Goal: Task Accomplishment & Management: Use online tool/utility

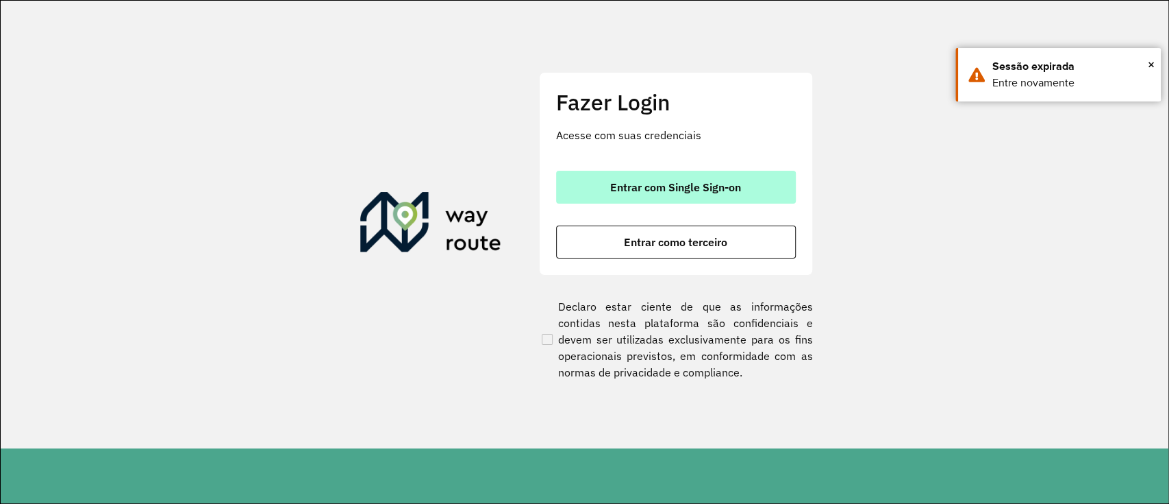
click at [606, 182] on button "Entrar com Single Sign-on" at bounding box center [676, 187] width 240 height 33
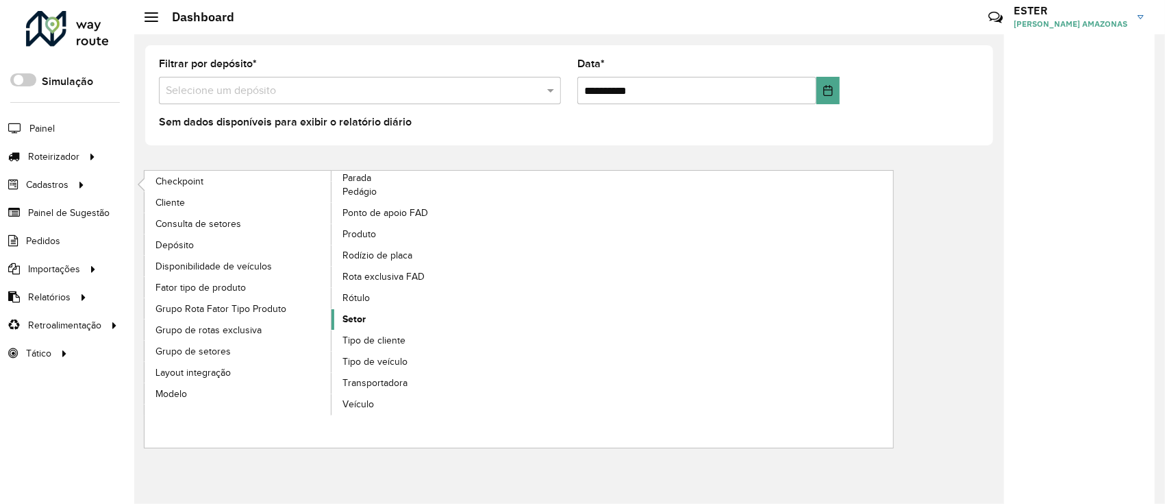
click at [369, 316] on link "Setor" at bounding box center [426, 319] width 188 height 21
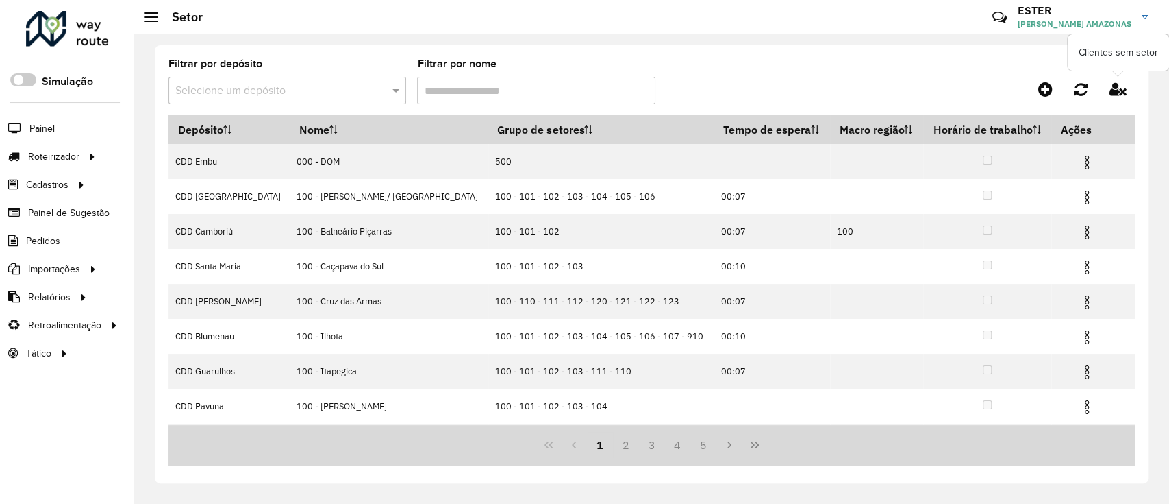
click at [1115, 90] on icon at bounding box center [1118, 89] width 17 height 15
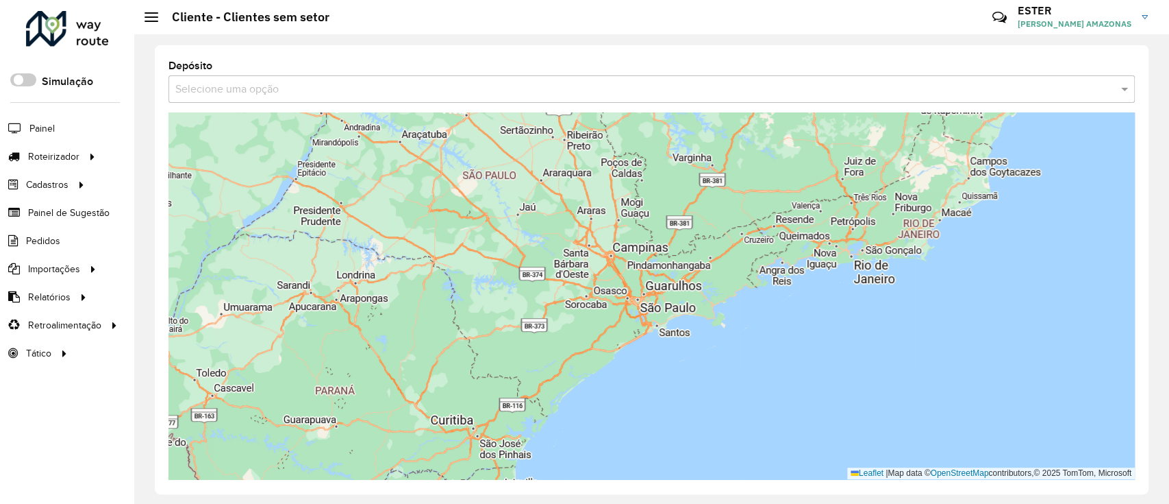
click at [477, 95] on input "text" at bounding box center [637, 90] width 925 height 16
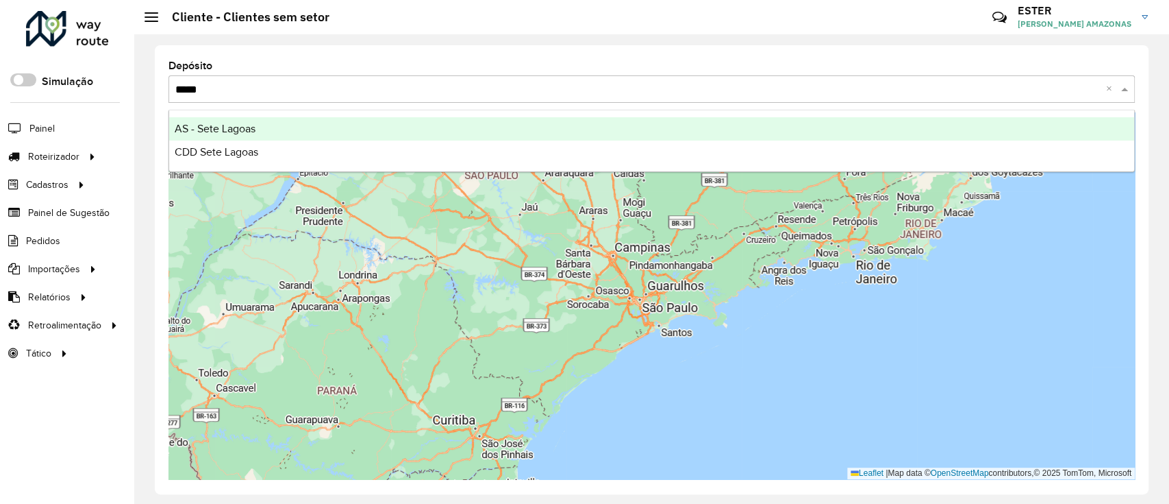
type input "******"
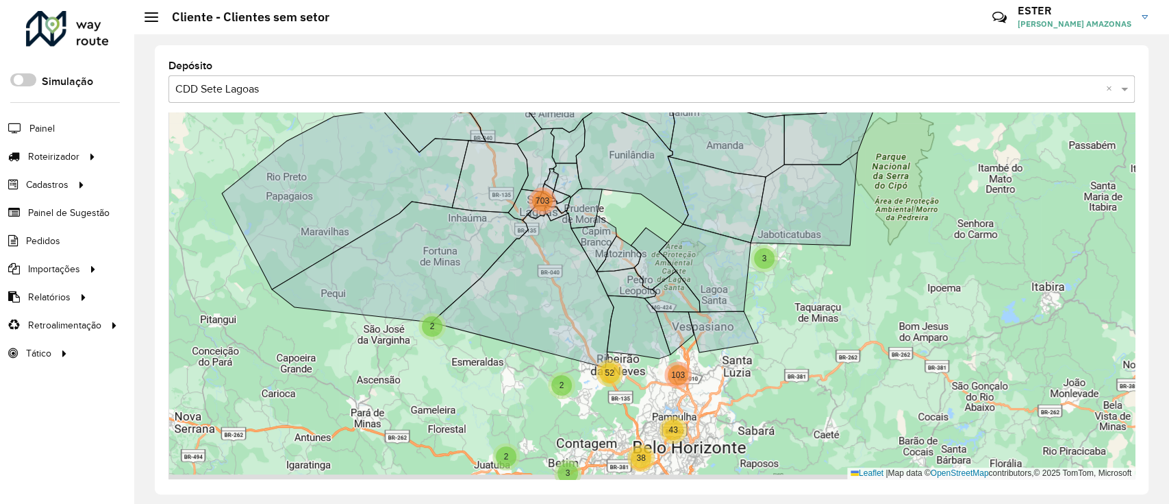
drag, startPoint x: 997, startPoint y: 351, endPoint x: 897, endPoint y: 219, distance: 165.9
click at [899, 220] on div "2 4 2 3 2 5 2 703 3 2 38 43 52 103 Leaflet | Map data © OpenStreetMap contribut…" at bounding box center [652, 295] width 967 height 366
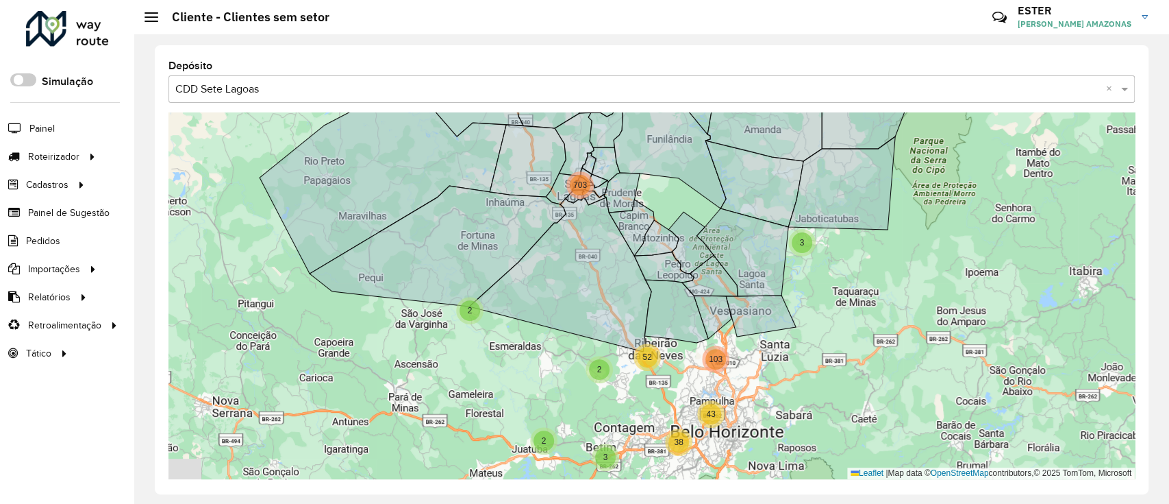
drag, startPoint x: 892, startPoint y: 323, endPoint x: 932, endPoint y: 319, distance: 40.6
click at [934, 317] on div "2 4 2 3 2 5 2 703 3 2 38 43 52 103 Leaflet | Map data © OpenStreetMap contribut…" at bounding box center [652, 295] width 967 height 366
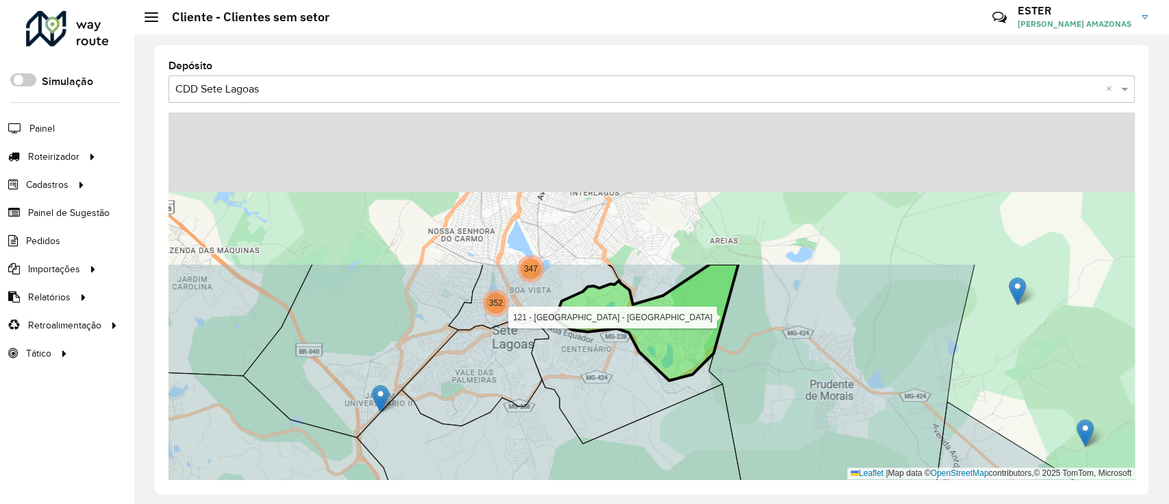
drag, startPoint x: 540, startPoint y: 151, endPoint x: 573, endPoint y: 325, distance: 177.8
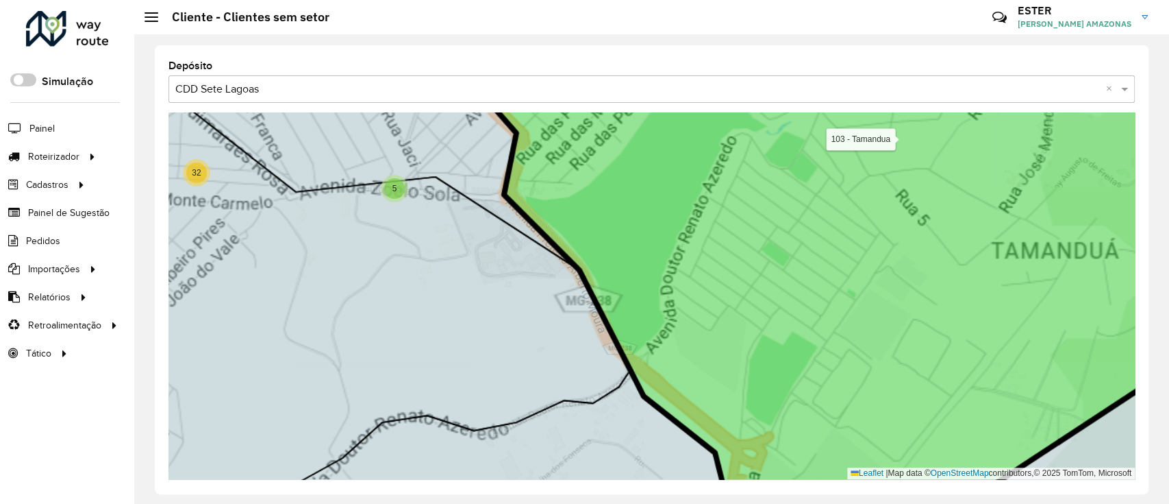
click at [786, 206] on icon at bounding box center [996, 255] width 1118 height 622
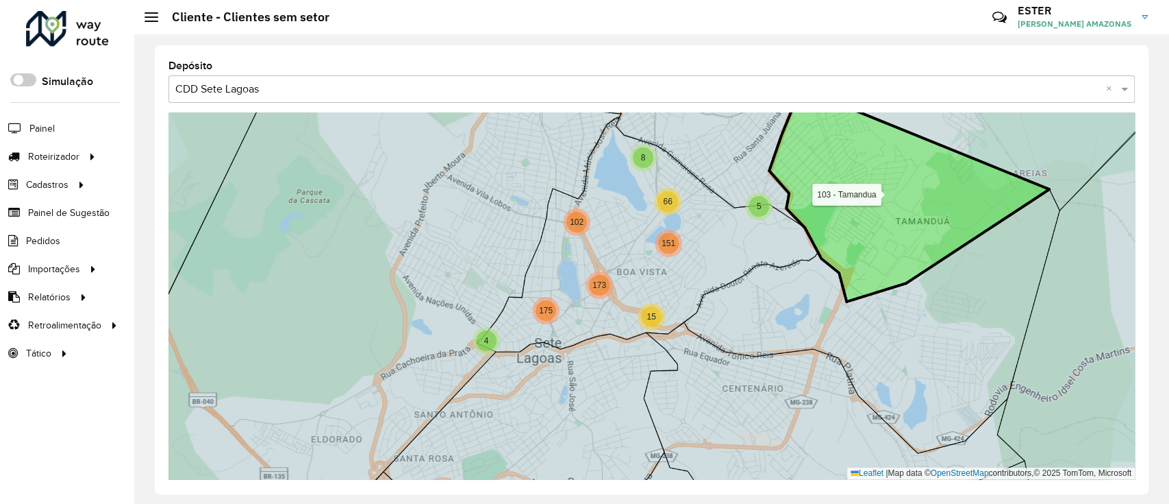
drag, startPoint x: 786, startPoint y: 206, endPoint x: 872, endPoint y: 212, distance: 85.9
click at [872, 212] on icon at bounding box center [909, 194] width 280 height 213
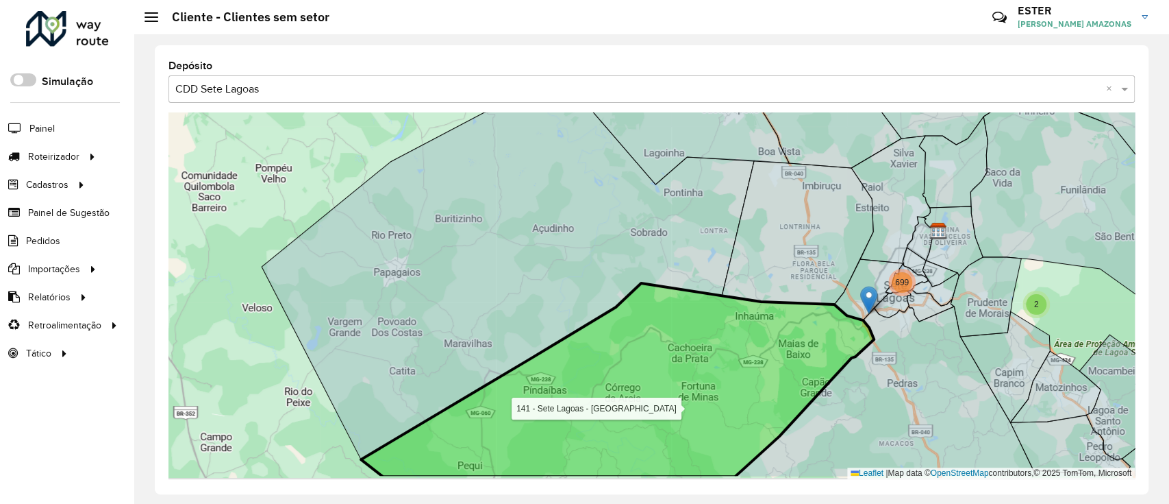
drag, startPoint x: 814, startPoint y: 356, endPoint x: 717, endPoint y: 273, distance: 127.3
click at [717, 283] on icon at bounding box center [617, 379] width 513 height 193
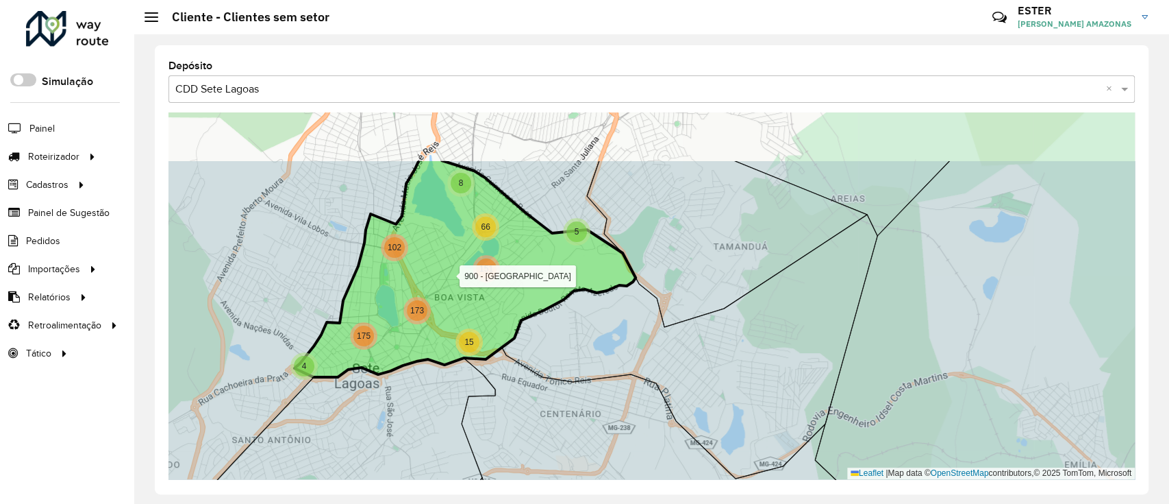
drag, startPoint x: 551, startPoint y: 296, endPoint x: 591, endPoint y: 358, distance: 73.9
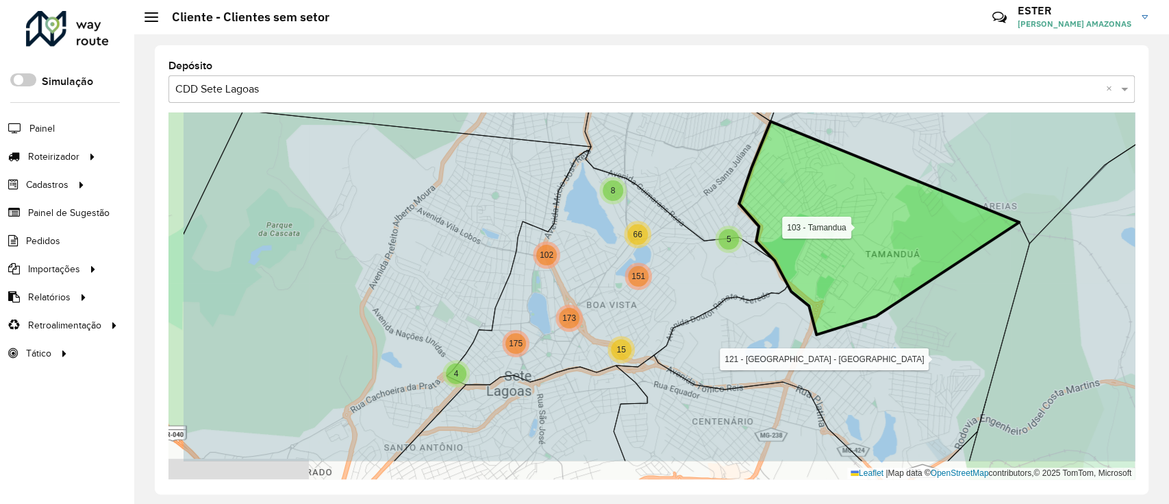
drag, startPoint x: 778, startPoint y: 220, endPoint x: 838, endPoint y: 184, distance: 70.4
click at [838, 184] on icon at bounding box center [879, 227] width 280 height 213
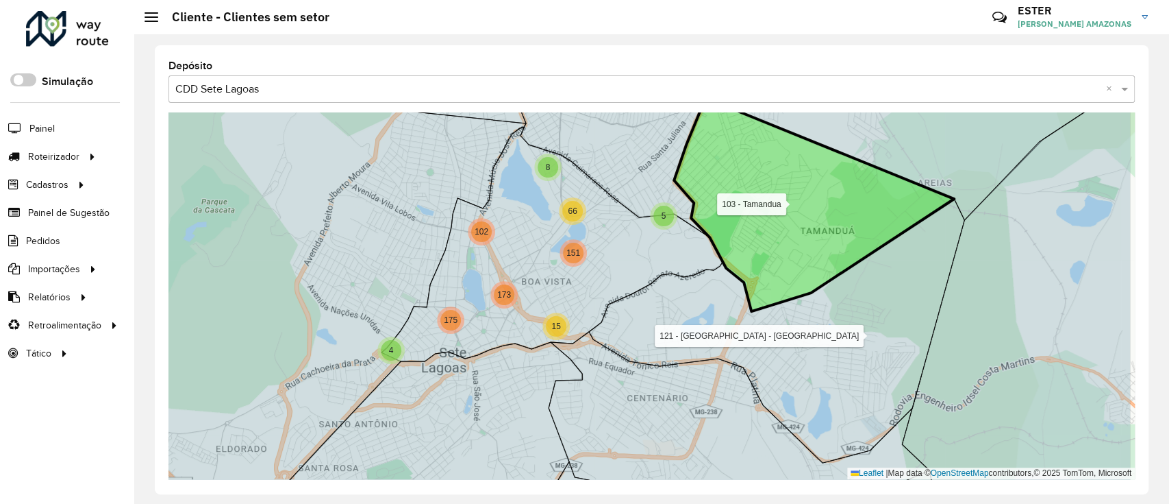
drag, startPoint x: 830, startPoint y: 195, endPoint x: 729, endPoint y: 192, distance: 100.8
click at [729, 192] on icon at bounding box center [814, 204] width 280 height 213
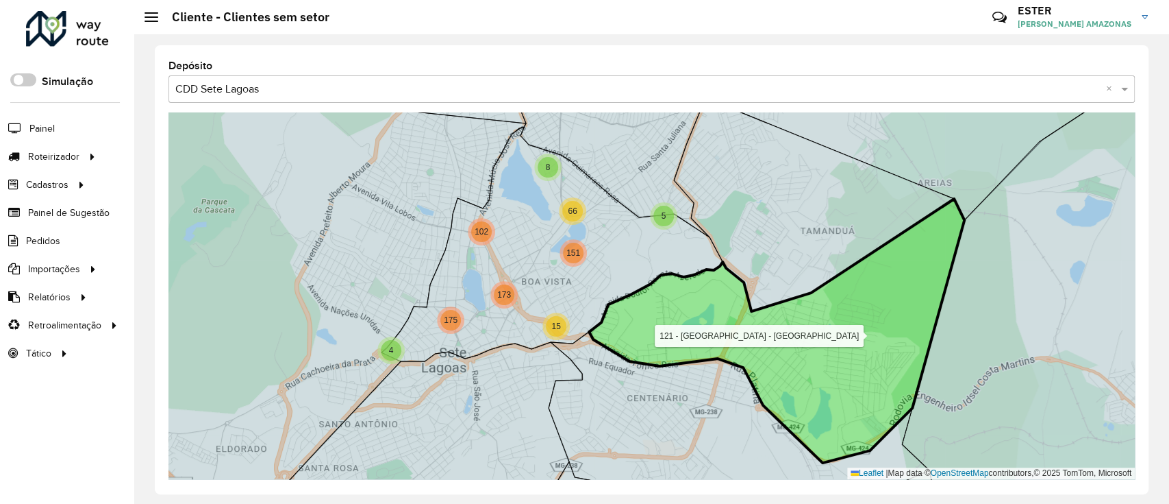
click at [731, 301] on icon at bounding box center [776, 331] width 375 height 264
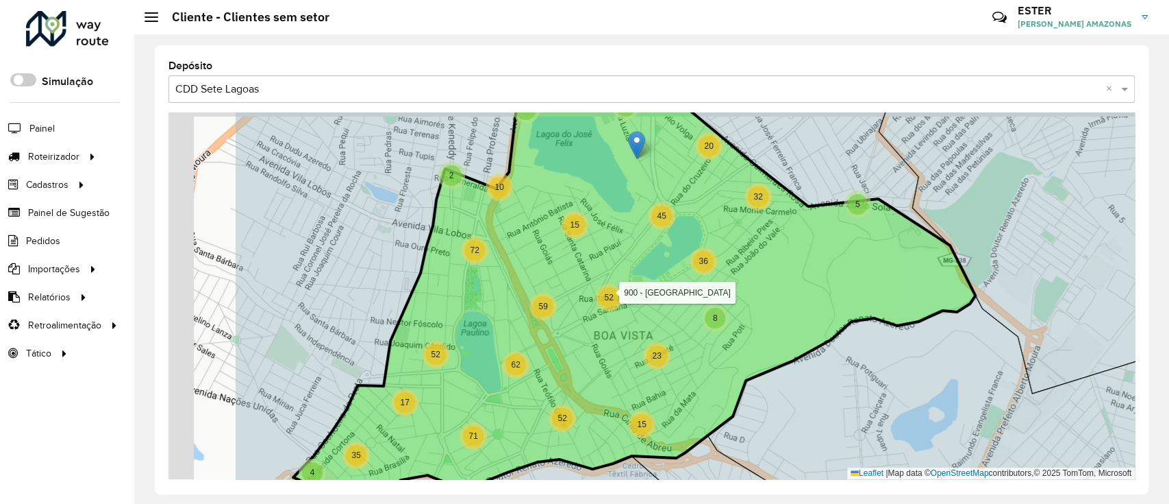
drag, startPoint x: 696, startPoint y: 248, endPoint x: 820, endPoint y: 269, distance: 125.7
click at [820, 269] on icon at bounding box center [634, 293] width 682 height 401
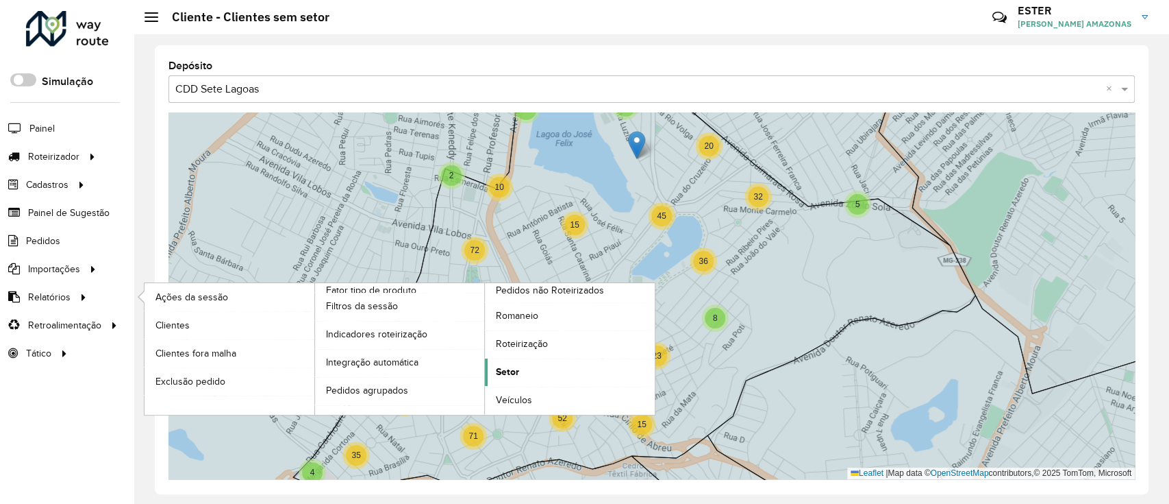
click at [564, 365] on link "Setor" at bounding box center [570, 371] width 170 height 27
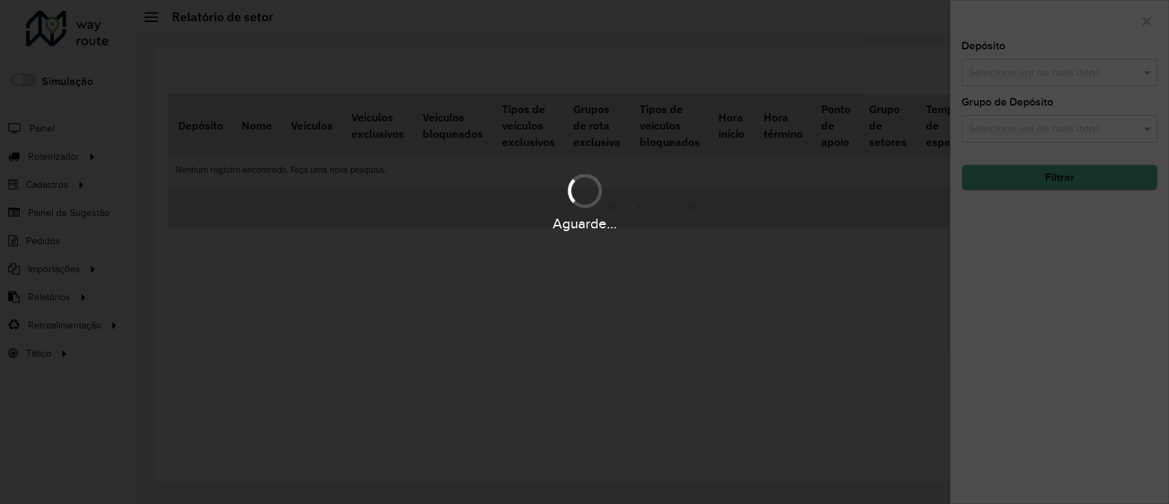
click at [1044, 72] on hb-app "Aguarde... Pop-up bloqueado! Seu navegador bloqueou automáticamente a abertura …" at bounding box center [584, 252] width 1169 height 504
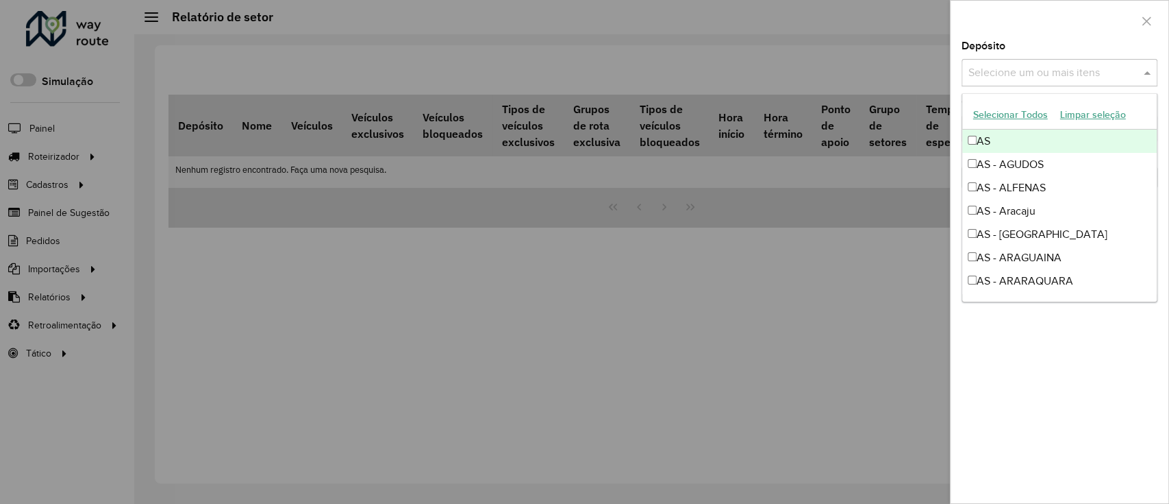
click at [1044, 72] on input "text" at bounding box center [1052, 73] width 175 height 16
type input "*"
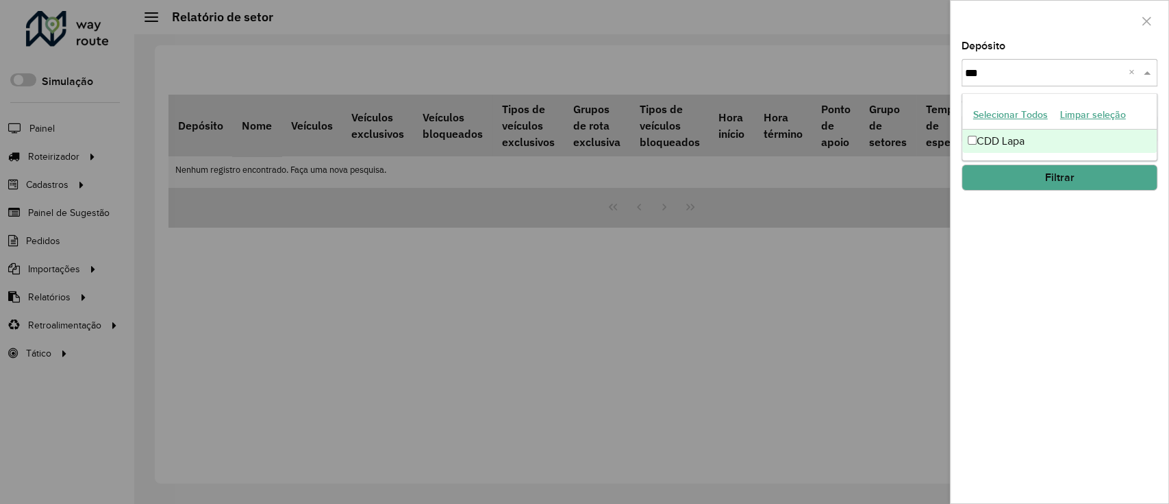
type input "****"
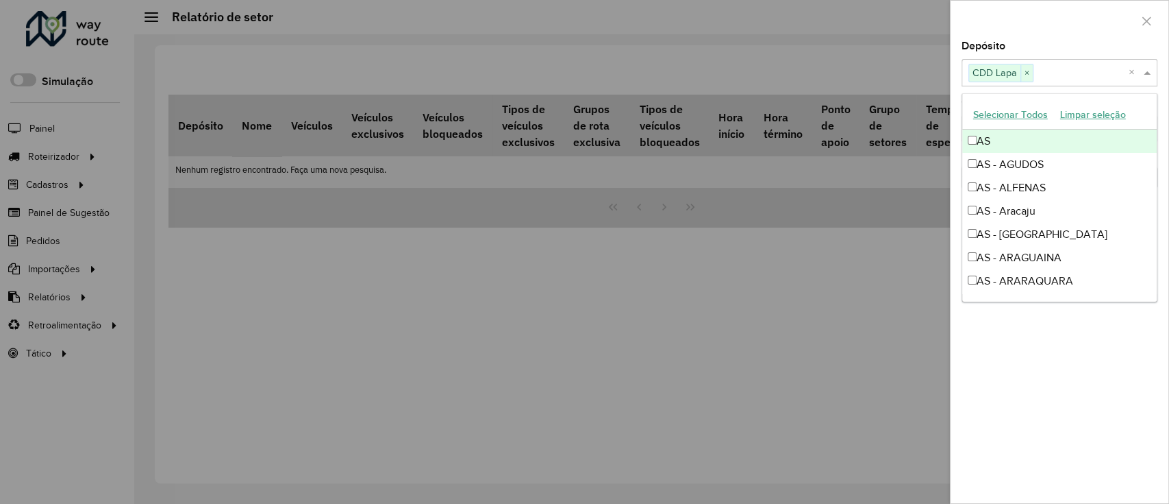
drag, startPoint x: 1070, startPoint y: 5, endPoint x: 1072, endPoint y: 16, distance: 11.2
click at [1070, 9] on div at bounding box center [1060, 21] width 218 height 40
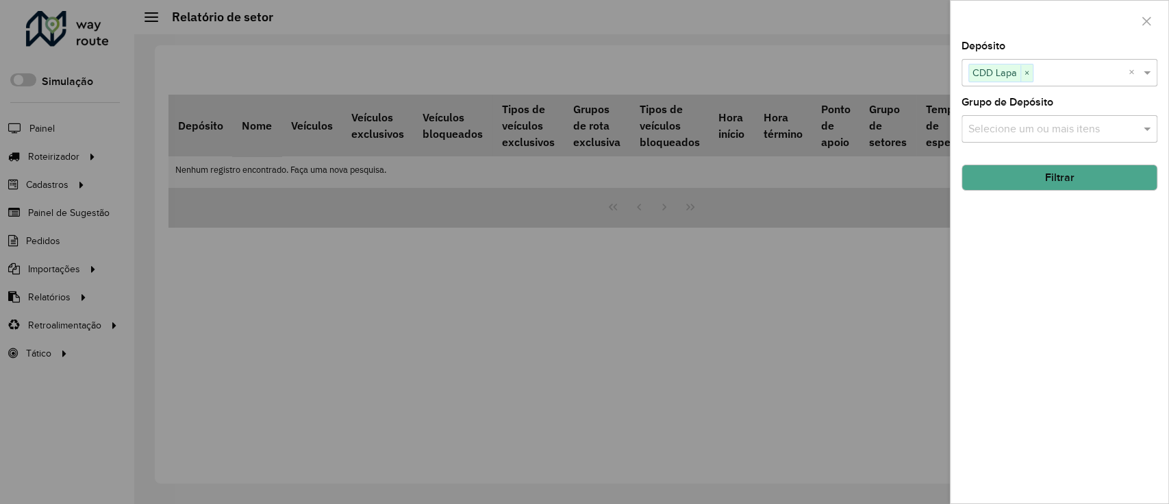
click at [1073, 30] on div at bounding box center [1060, 21] width 218 height 40
click at [1069, 172] on button "Filtrar" at bounding box center [1060, 177] width 196 height 26
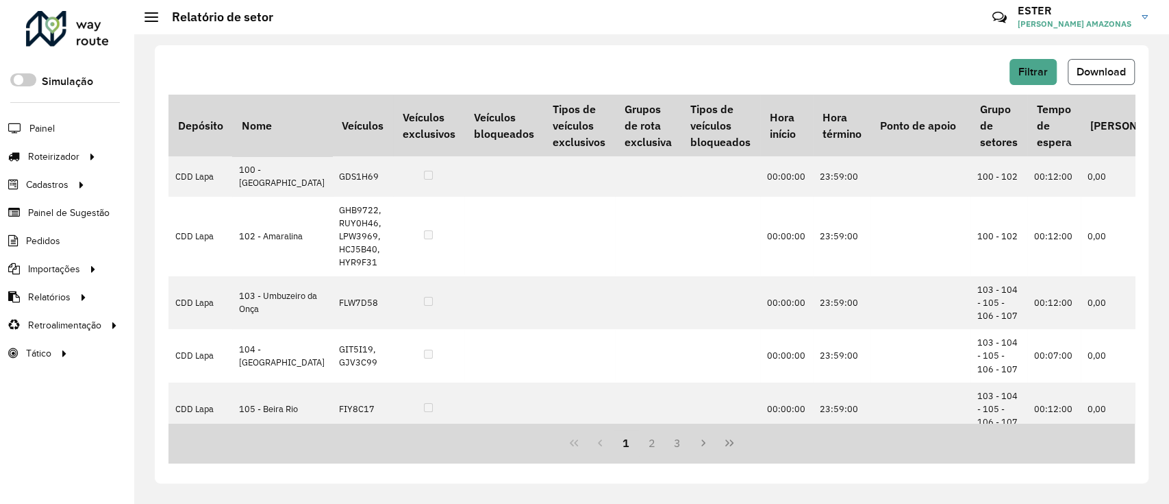
click at [1106, 78] on button "Download" at bounding box center [1101, 72] width 67 height 26
click at [1030, 73] on span "Filtrar" at bounding box center [1033, 72] width 29 height 12
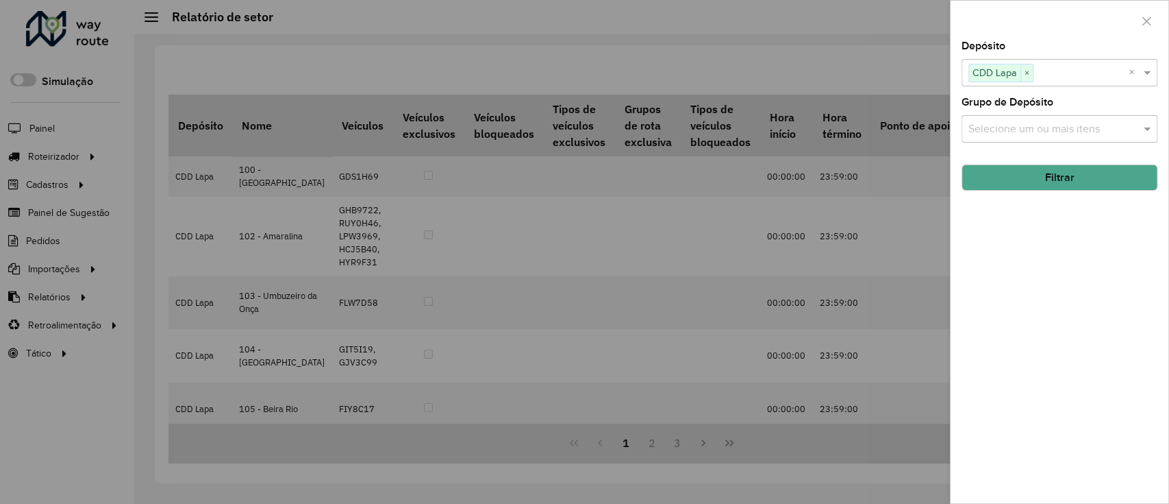
click at [1077, 184] on button "Filtrar" at bounding box center [1060, 177] width 196 height 26
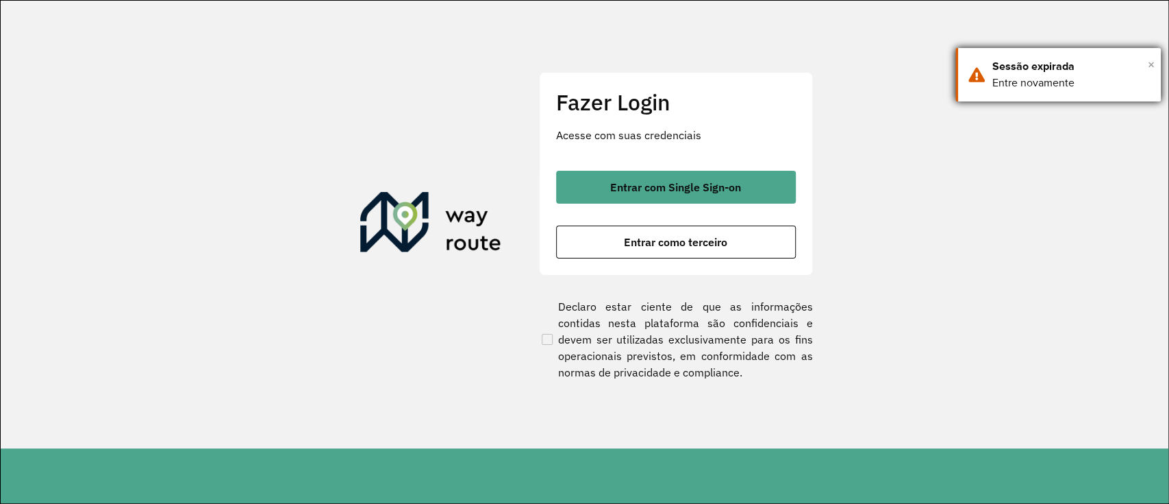
click at [1152, 71] on span "×" at bounding box center [1151, 64] width 7 height 21
